Goal: Find specific page/section: Find specific page/section

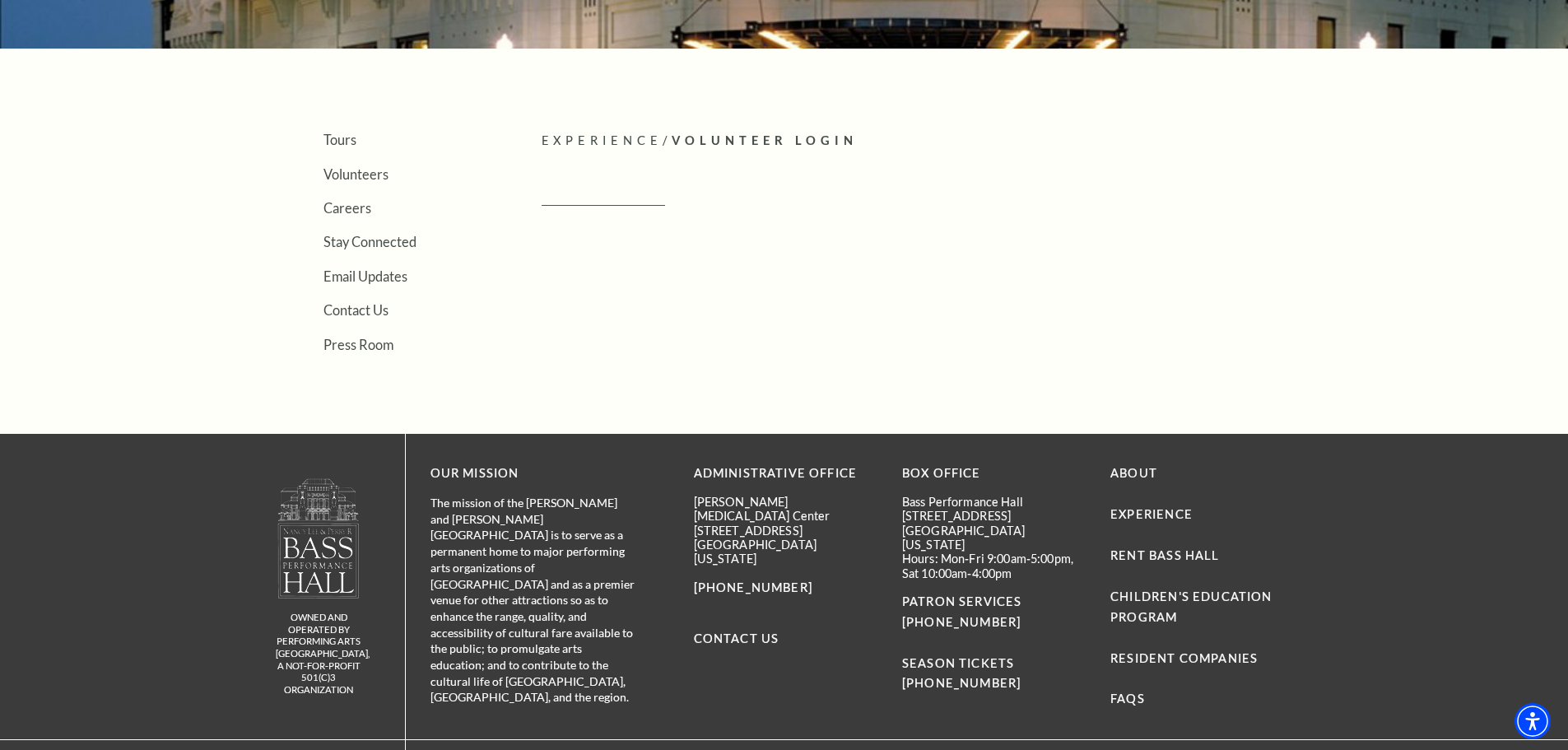
scroll to position [412, 0]
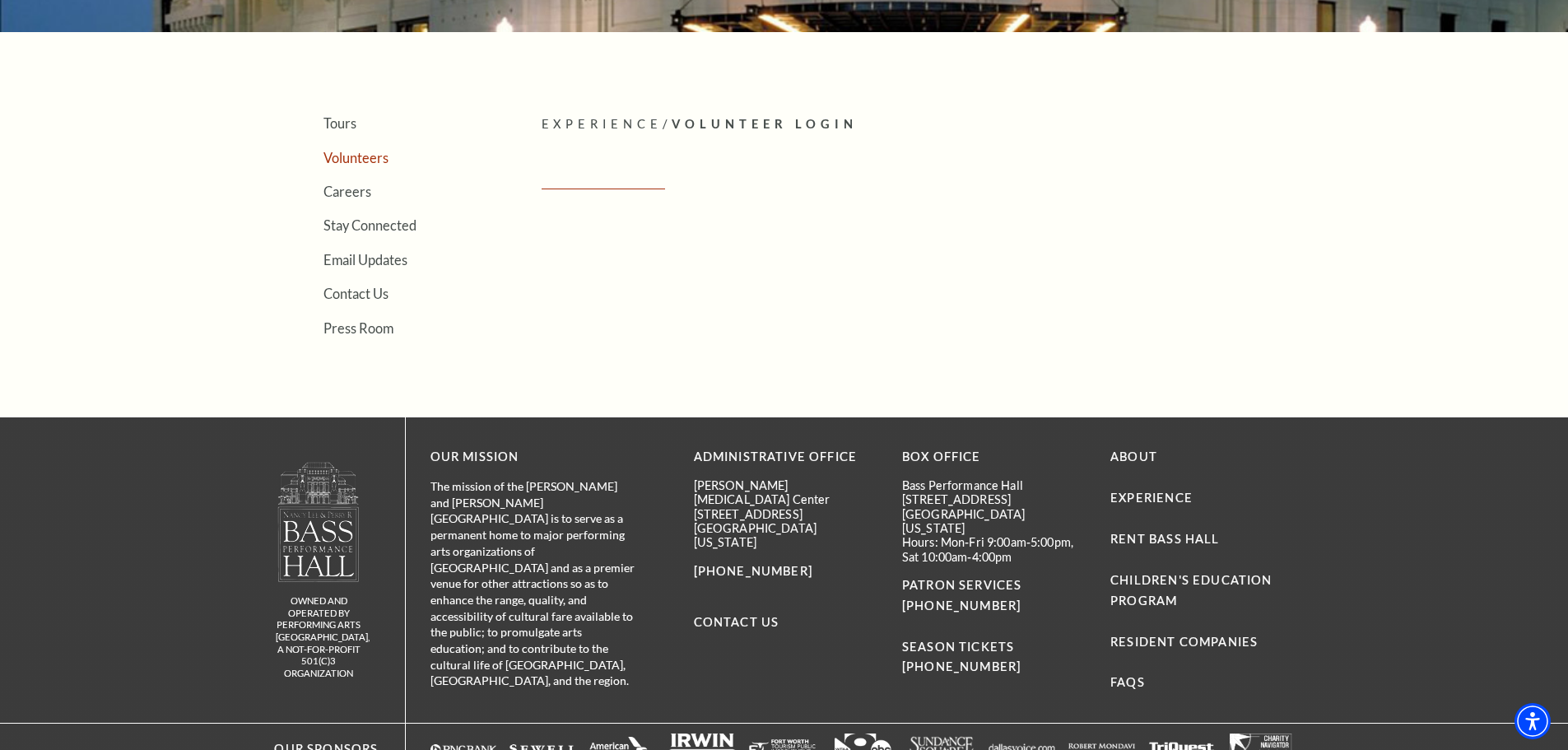
click at [371, 160] on link "Volunteers" at bounding box center [356, 158] width 65 height 16
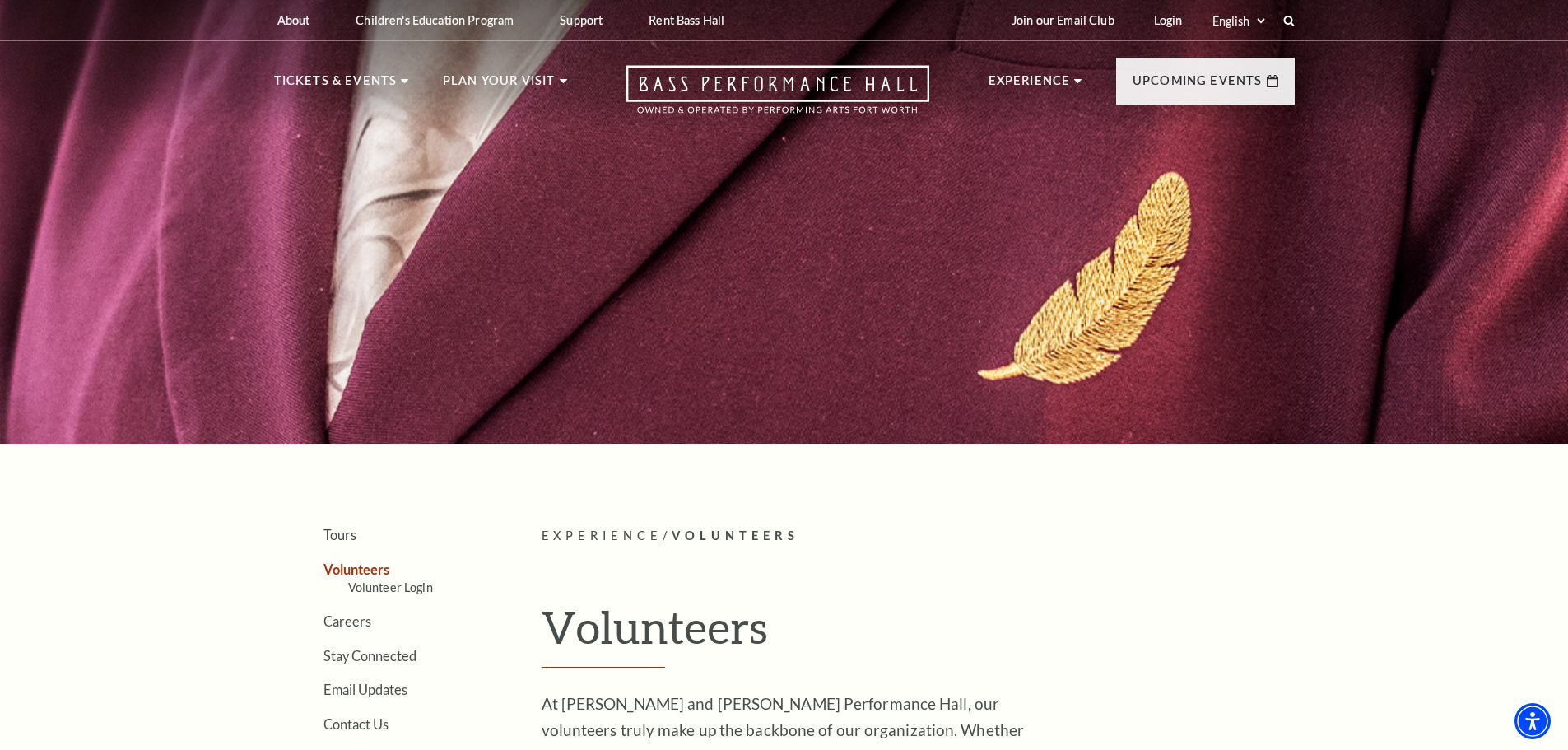
scroll to position [576, 0]
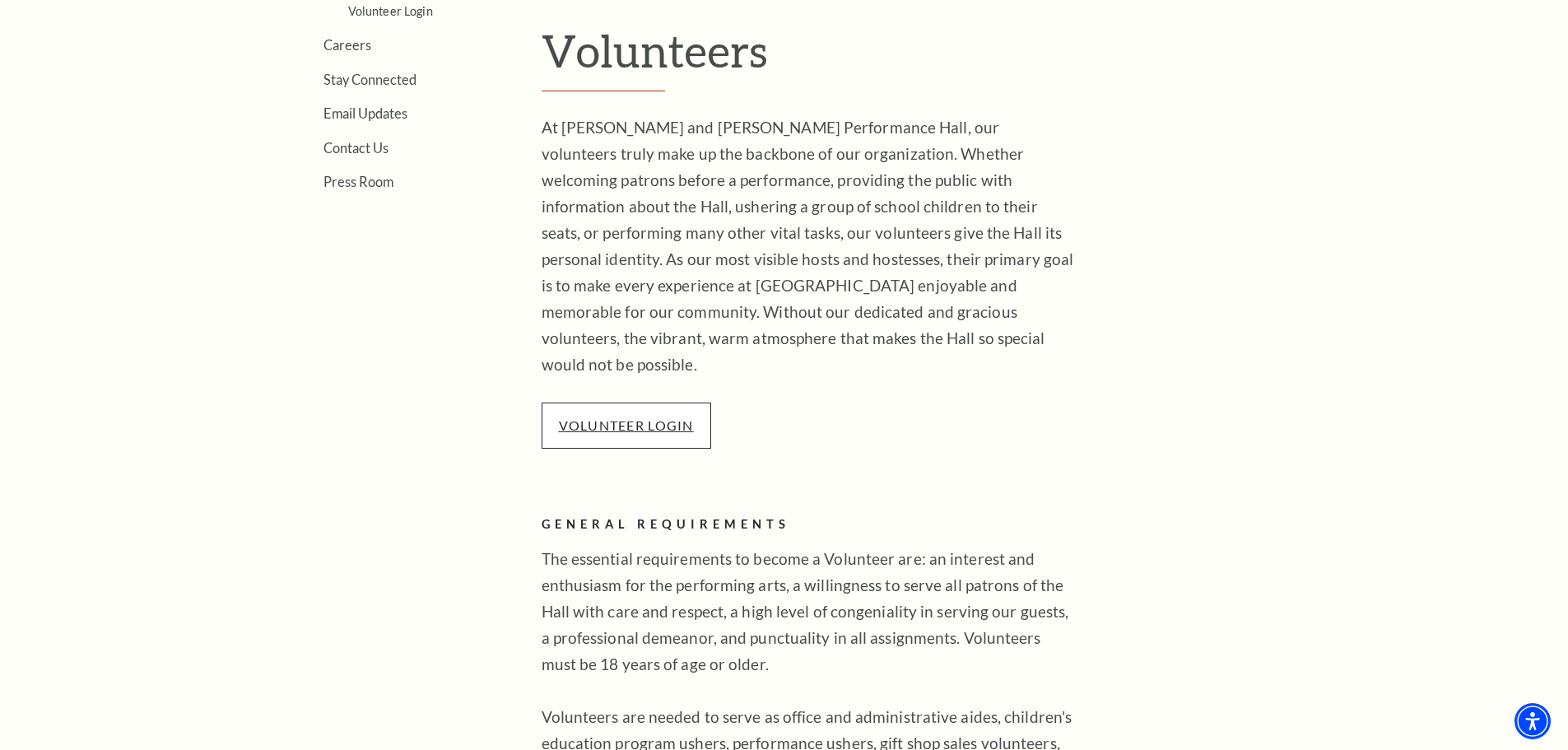
click at [610, 418] on link "VOLUNTEER LOGIN" at bounding box center [626, 426] width 135 height 16
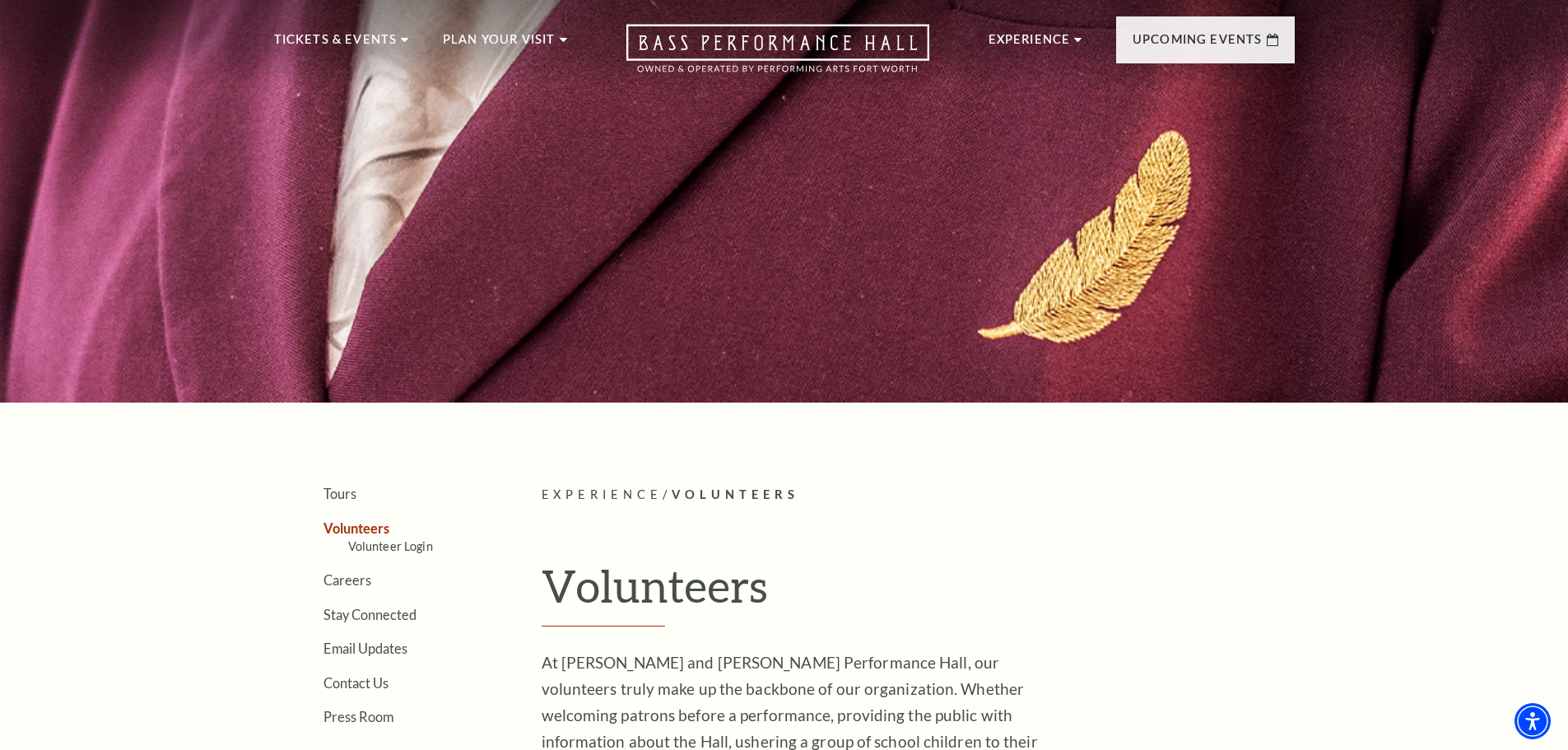
scroll to position [0, 0]
